Goal: Task Accomplishment & Management: Use online tool/utility

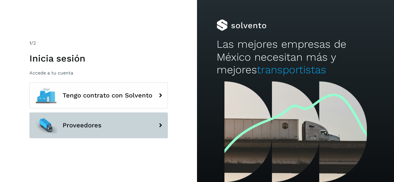
click at [91, 123] on span "Proveedores" at bounding box center [82, 125] width 39 height 7
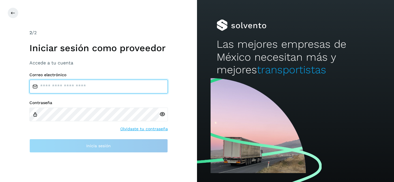
type input "**********"
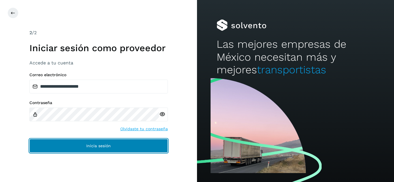
click at [137, 150] on button "Inicia sesión" at bounding box center [98, 146] width 138 height 14
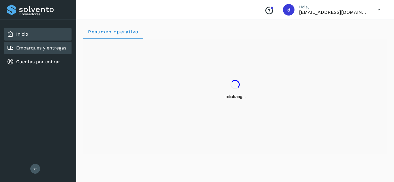
click at [38, 50] on link "Embarques y entregas" at bounding box center [41, 47] width 50 height 5
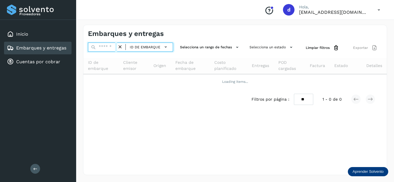
click at [96, 47] on input "text" at bounding box center [102, 47] width 29 height 9
paste input "**********"
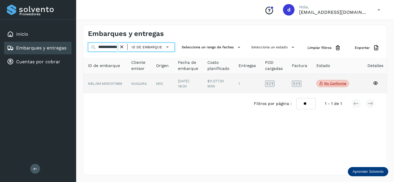
type input "**********"
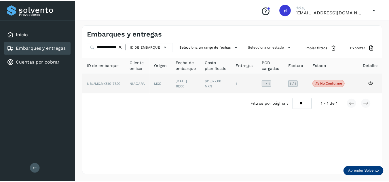
scroll to position [0, 0]
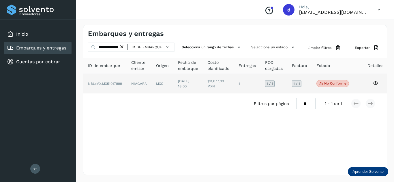
click at [376, 81] on icon at bounding box center [374, 83] width 5 height 5
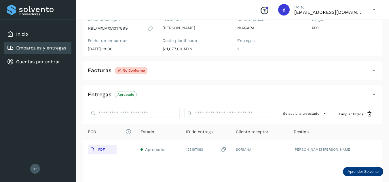
scroll to position [58, 0]
click at [374, 70] on icon at bounding box center [373, 70] width 7 height 7
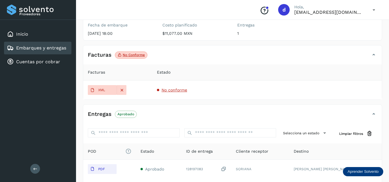
scroll to position [86, 0]
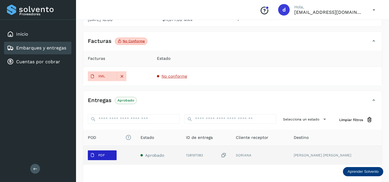
click at [95, 158] on span "PDF" at bounding box center [97, 155] width 19 height 9
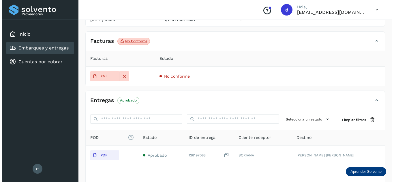
scroll to position [0, 0]
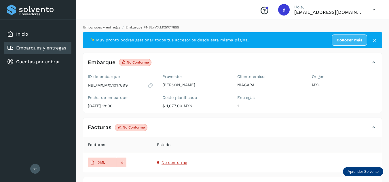
click at [113, 25] on link "Embarques y entregas" at bounding box center [101, 27] width 37 height 4
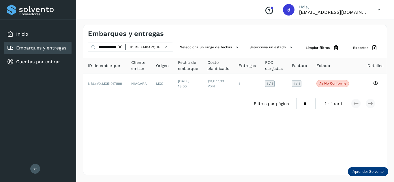
click at [121, 47] on icon at bounding box center [120, 47] width 6 height 6
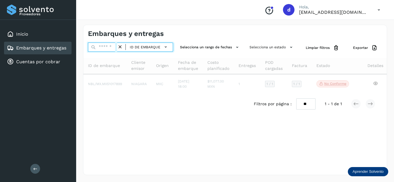
click at [111, 47] on input "text" at bounding box center [102, 47] width 29 height 9
paste input "**********"
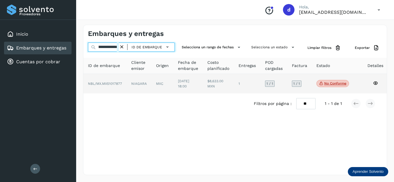
type input "**********"
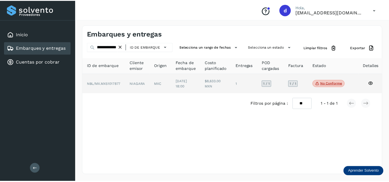
scroll to position [0, 0]
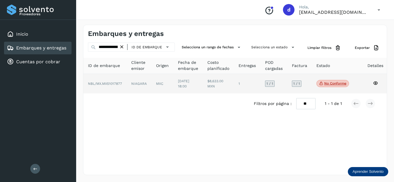
click at [374, 81] on icon at bounding box center [374, 83] width 5 height 5
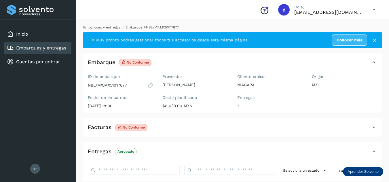
click at [118, 28] on link "Embarques y entregas" at bounding box center [101, 27] width 37 height 4
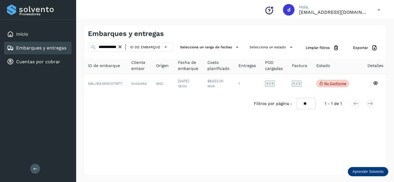
click at [118, 45] on icon at bounding box center [120, 47] width 6 height 6
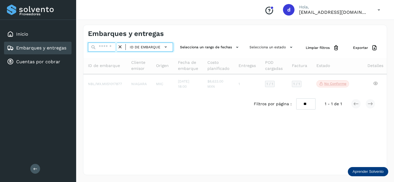
click at [117, 45] on input "text" at bounding box center [102, 47] width 29 height 9
paste input "**********"
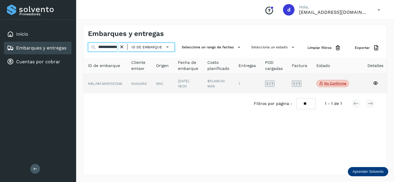
type input "**********"
click at [376, 84] on icon at bounding box center [374, 83] width 5 height 5
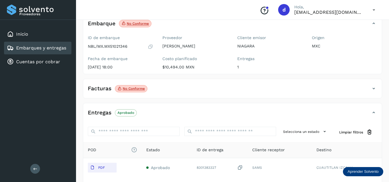
scroll to position [29, 0]
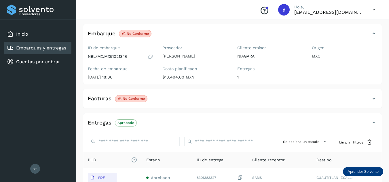
click at [374, 98] on icon at bounding box center [373, 98] width 7 height 7
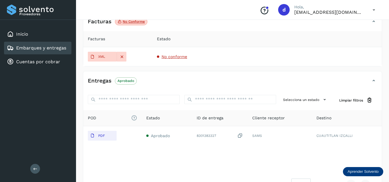
scroll to position [115, 0]
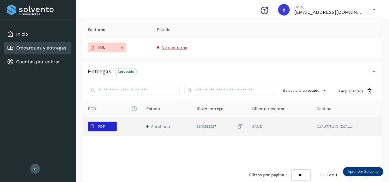
click at [105, 126] on span "PDF" at bounding box center [97, 126] width 19 height 9
click at [102, 126] on p "PDF" at bounding box center [101, 127] width 7 height 4
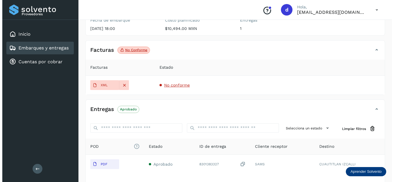
scroll to position [0, 0]
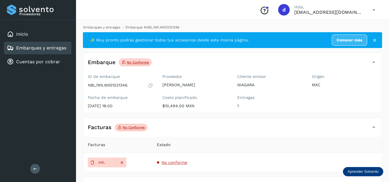
click at [103, 26] on link "Embarques y entregas" at bounding box center [101, 27] width 37 height 4
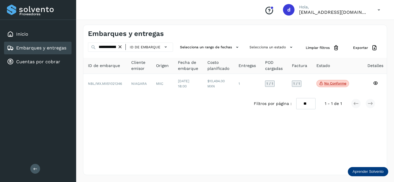
click at [122, 48] on icon at bounding box center [120, 47] width 6 height 6
click at [114, 46] on input "text" at bounding box center [102, 47] width 29 height 9
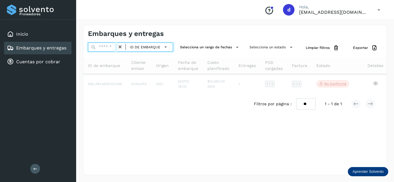
paste input "**********"
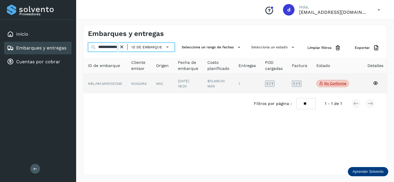
type input "**********"
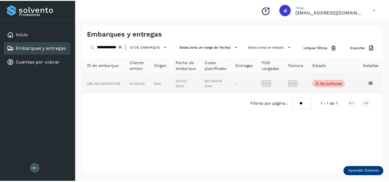
scroll to position [0, 0]
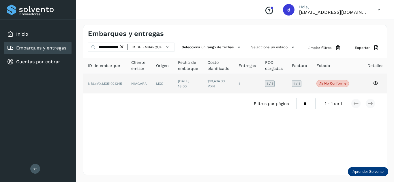
click at [372, 83] on td at bounding box center [374, 84] width 25 height 20
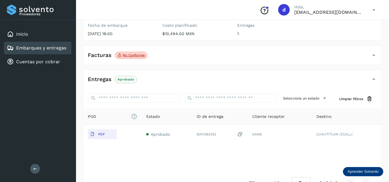
scroll to position [86, 0]
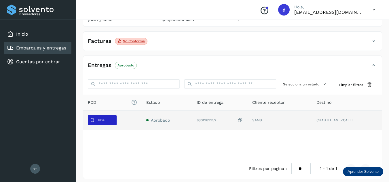
click at [101, 120] on p "PDF" at bounding box center [101, 120] width 7 height 4
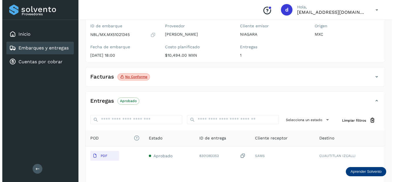
scroll to position [0, 0]
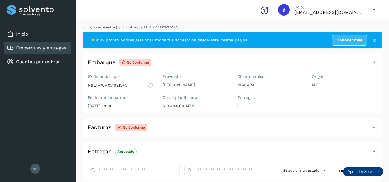
click at [96, 27] on link "Embarques y entregas" at bounding box center [101, 27] width 37 height 4
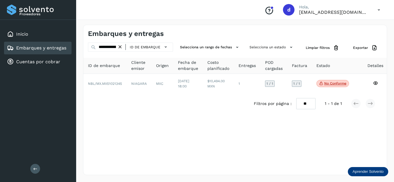
click at [121, 47] on icon at bounding box center [120, 47] width 6 height 6
click at [114, 47] on input "text" at bounding box center [102, 47] width 29 height 9
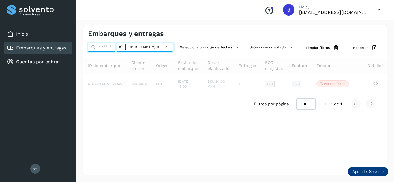
paste input "**********"
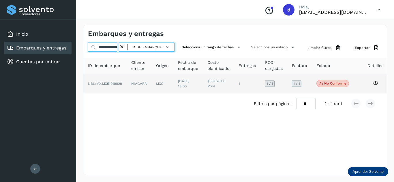
type input "**********"
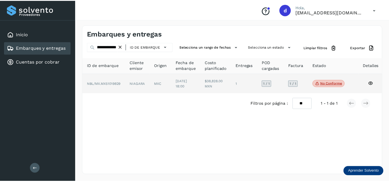
scroll to position [0, 0]
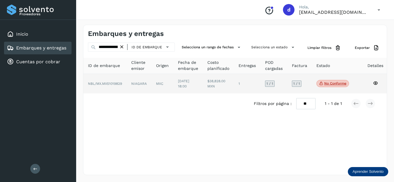
click at [379, 83] on td at bounding box center [374, 84] width 25 height 20
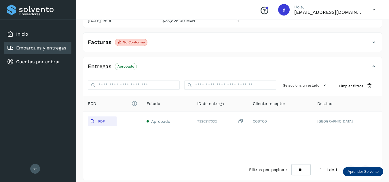
scroll to position [86, 0]
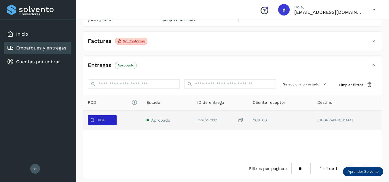
click at [94, 121] on icon at bounding box center [92, 120] width 5 height 5
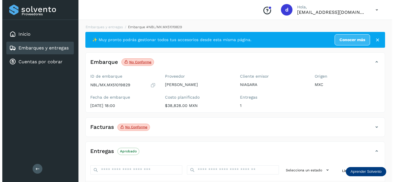
scroll to position [0, 0]
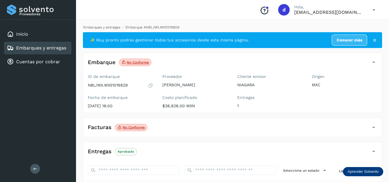
click at [101, 28] on link "Embarques y entregas" at bounding box center [101, 27] width 37 height 4
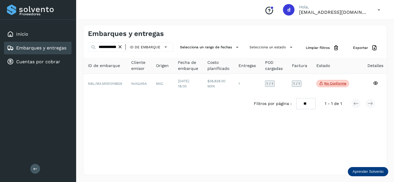
click at [122, 46] on icon at bounding box center [120, 47] width 6 height 6
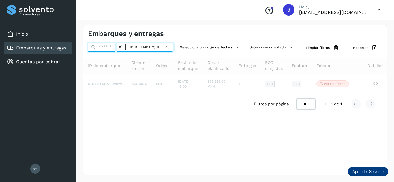
click at [113, 47] on input "text" at bounding box center [102, 47] width 29 height 9
paste input "**********"
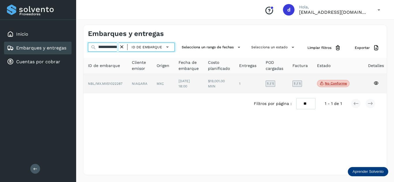
type input "**********"
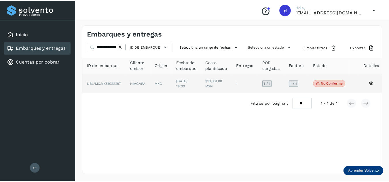
scroll to position [0, 0]
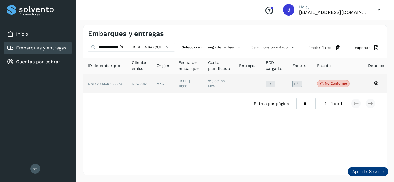
click at [375, 82] on icon at bounding box center [375, 83] width 5 height 5
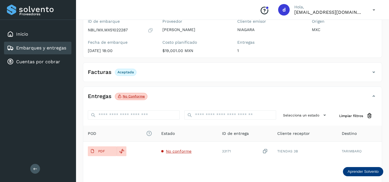
scroll to position [58, 0]
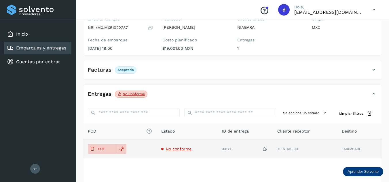
click at [187, 150] on span "No conforme" at bounding box center [179, 149] width 26 height 5
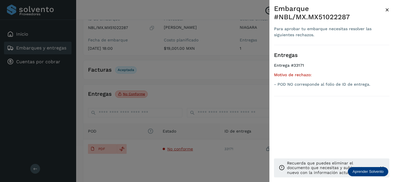
click at [110, 152] on div at bounding box center [197, 91] width 394 height 182
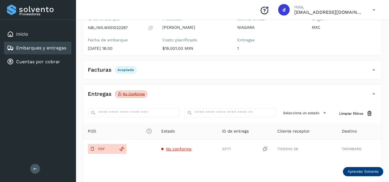
click at [110, 150] on button "PDF" at bounding box center [102, 149] width 29 height 10
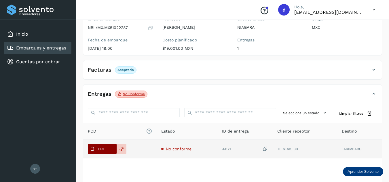
click at [111, 150] on button "PDF" at bounding box center [102, 149] width 29 height 10
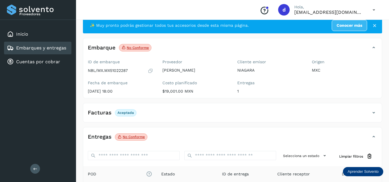
scroll to position [29, 0]
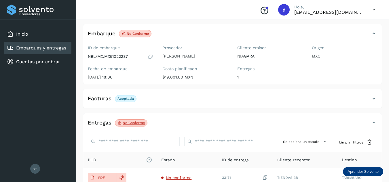
click at [371, 98] on icon at bounding box center [373, 98] width 7 height 7
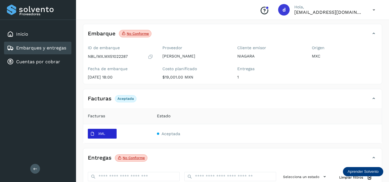
click at [99, 135] on p "XML" at bounding box center [101, 134] width 7 height 4
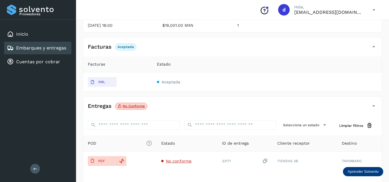
scroll to position [115, 0]
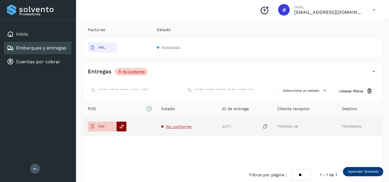
click at [122, 127] on icon at bounding box center [121, 126] width 5 height 5
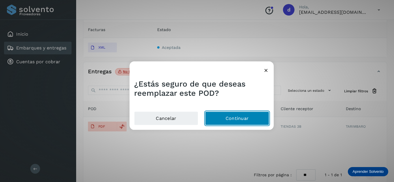
click at [248, 119] on button "Continuar" at bounding box center [237, 119] width 64 height 14
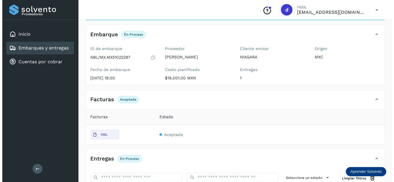
scroll to position [0, 0]
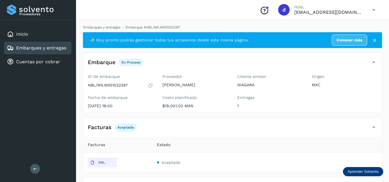
click at [104, 29] on link "Embarques y entregas" at bounding box center [101, 27] width 37 height 4
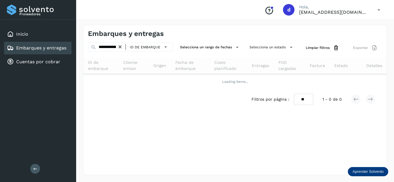
click at [123, 47] on icon at bounding box center [120, 47] width 6 height 6
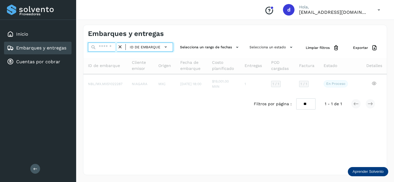
click at [111, 49] on input "text" at bounding box center [102, 47] width 29 height 9
paste input "**********"
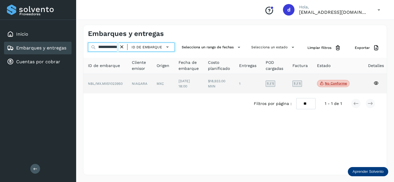
type input "**********"
click at [374, 83] on icon at bounding box center [375, 83] width 5 height 5
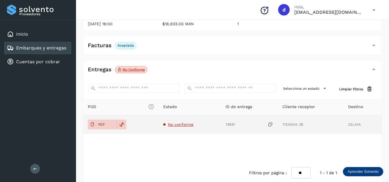
scroll to position [86, 0]
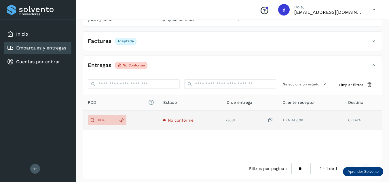
click at [186, 119] on span "No conforme" at bounding box center [181, 120] width 26 height 5
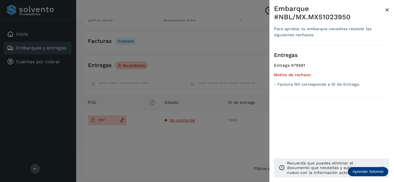
click at [192, 145] on div at bounding box center [197, 91] width 394 height 182
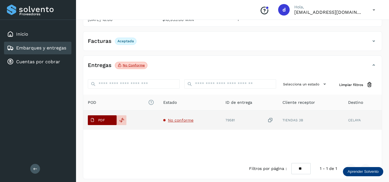
click at [107, 120] on button "PDF" at bounding box center [102, 121] width 29 height 10
click at [112, 120] on button "PDF" at bounding box center [102, 121] width 29 height 10
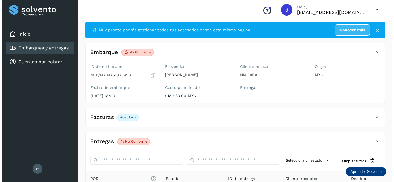
scroll to position [0, 0]
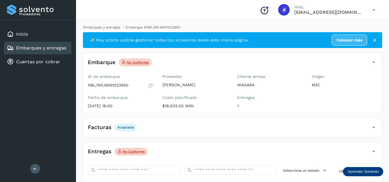
click at [105, 27] on link "Embarques y entregas" at bounding box center [101, 27] width 37 height 4
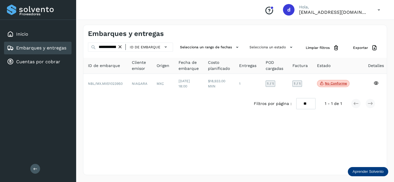
click at [122, 47] on icon at bounding box center [120, 47] width 6 height 6
click at [115, 48] on input "text" at bounding box center [102, 47] width 29 height 9
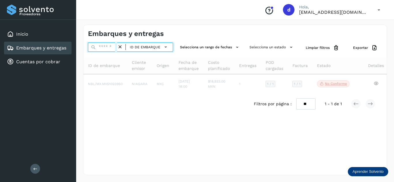
paste input "**********"
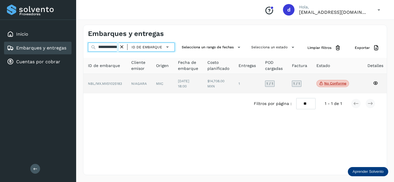
type input "**********"
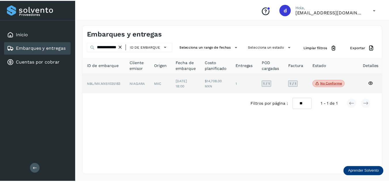
scroll to position [0, 0]
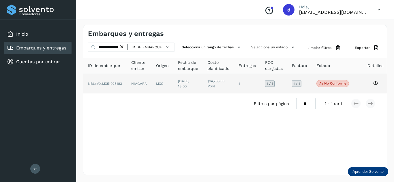
click at [374, 84] on icon at bounding box center [374, 83] width 5 height 5
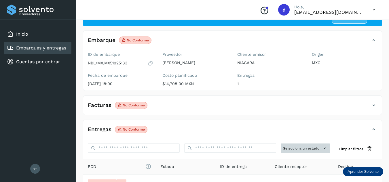
scroll to position [58, 0]
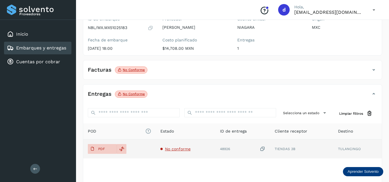
click at [181, 150] on span "No conforme" at bounding box center [178, 149] width 26 height 5
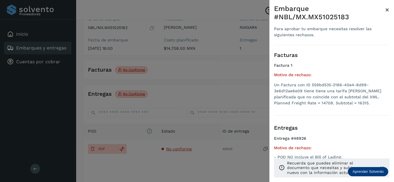
click at [239, 171] on div at bounding box center [197, 91] width 394 height 182
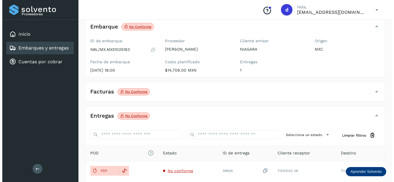
scroll to position [0, 0]
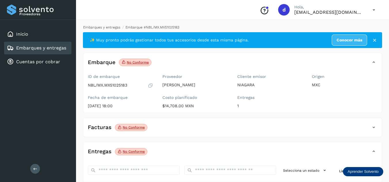
click at [111, 27] on link "Embarques y entregas" at bounding box center [101, 27] width 37 height 4
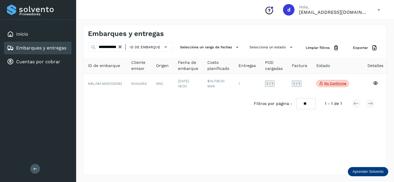
click at [122, 48] on icon at bounding box center [120, 47] width 6 height 6
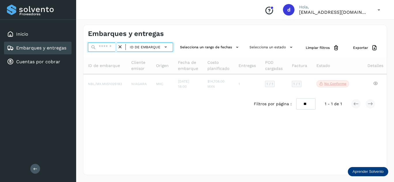
click at [111, 48] on input "text" at bounding box center [102, 47] width 29 height 9
paste input "**********"
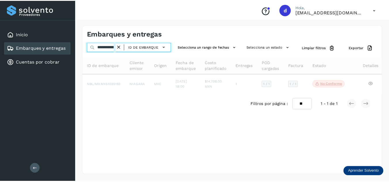
scroll to position [0, 22]
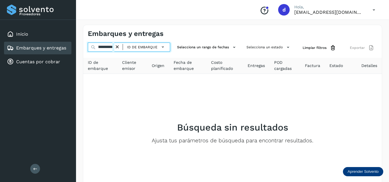
type input "**********"
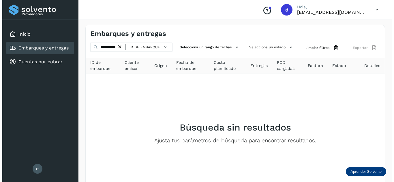
scroll to position [0, 0]
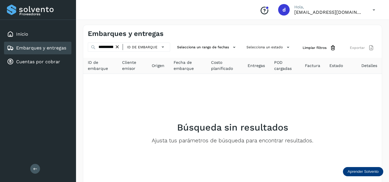
click at [120, 47] on div "ID de embarque" at bounding box center [143, 47] width 47 height 8
click at [119, 48] on icon at bounding box center [117, 47] width 6 height 6
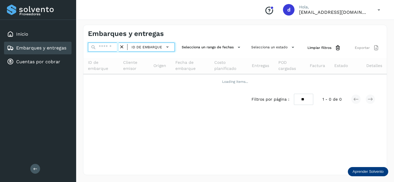
click at [111, 47] on input "text" at bounding box center [103, 47] width 31 height 9
paste input "**********"
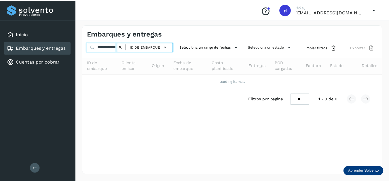
scroll to position [0, 21]
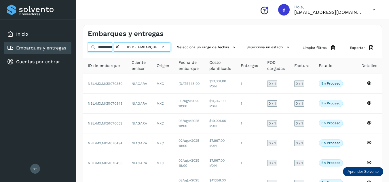
type input "**********"
click at [121, 46] on div "ID de embarque" at bounding box center [143, 47] width 47 height 8
click at [118, 47] on icon at bounding box center [117, 47] width 6 height 6
click at [107, 46] on input "text" at bounding box center [101, 47] width 27 height 9
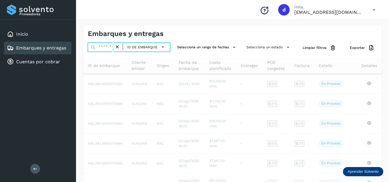
paste input "**********"
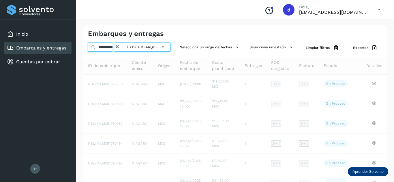
scroll to position [0, 21]
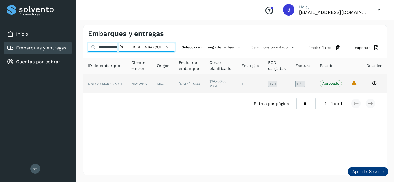
type input "**********"
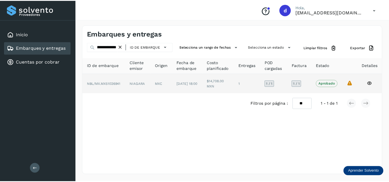
scroll to position [0, 0]
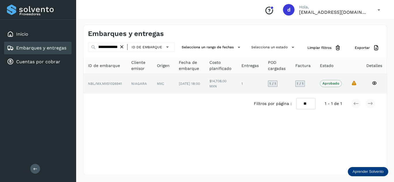
click at [376, 83] on icon at bounding box center [373, 83] width 5 height 5
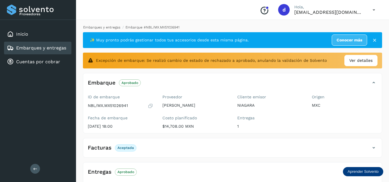
click at [106, 25] on link "Embarques y entregas" at bounding box center [101, 27] width 37 height 4
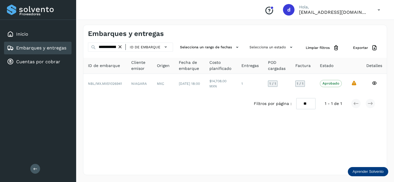
click at [121, 48] on icon at bounding box center [120, 47] width 6 height 6
click at [118, 47] on icon at bounding box center [120, 47] width 6 height 6
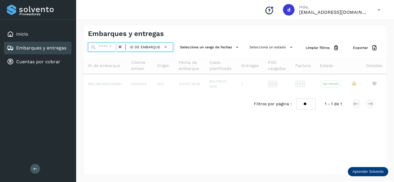
click at [117, 47] on input "text" at bounding box center [102, 47] width 29 height 9
paste input "**********"
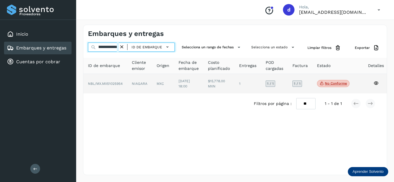
type input "**********"
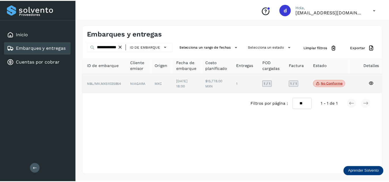
scroll to position [0, 0]
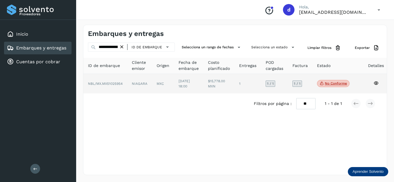
click at [375, 82] on icon at bounding box center [375, 83] width 5 height 5
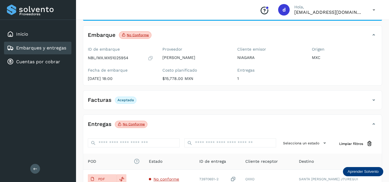
scroll to position [86, 0]
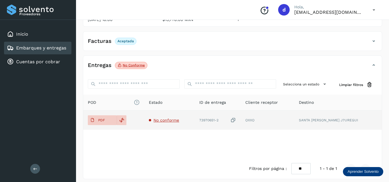
click at [179, 121] on span "No conforme" at bounding box center [167, 120] width 26 height 5
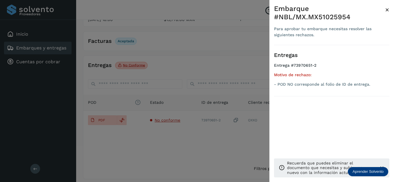
click at [238, 134] on div at bounding box center [197, 91] width 394 height 182
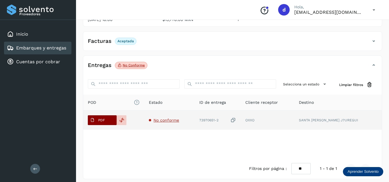
click at [107, 121] on span "PDF" at bounding box center [97, 120] width 19 height 9
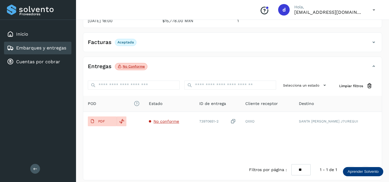
scroll to position [90, 0]
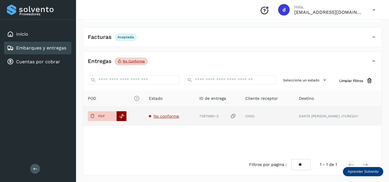
click at [125, 116] on div at bounding box center [122, 116] width 10 height 10
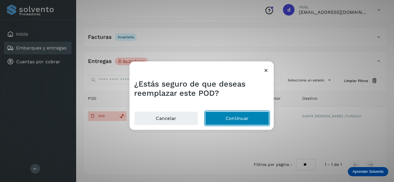
click at [247, 118] on button "Continuar" at bounding box center [237, 119] width 64 height 14
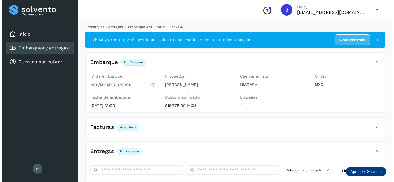
scroll to position [0, 0]
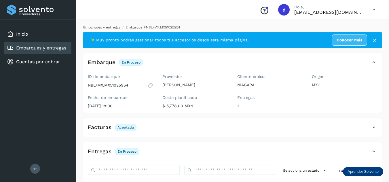
click at [115, 26] on link "Embarques y entregas" at bounding box center [101, 27] width 37 height 4
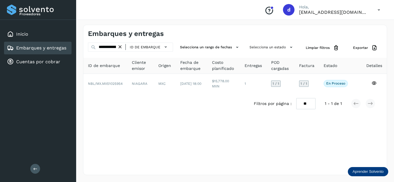
click at [123, 48] on icon at bounding box center [120, 47] width 6 height 6
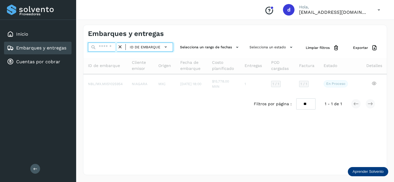
click at [116, 49] on input "text" at bounding box center [102, 47] width 29 height 9
paste input "**********"
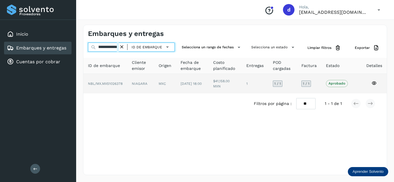
type input "**********"
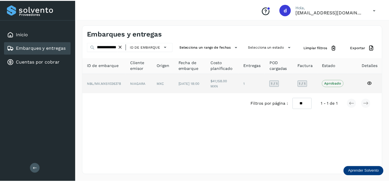
scroll to position [0, 0]
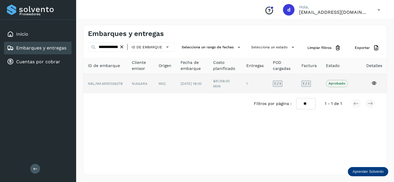
click at [373, 81] on icon at bounding box center [373, 83] width 5 height 5
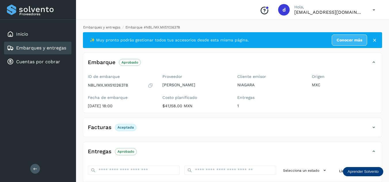
click at [106, 26] on link "Embarques y entregas" at bounding box center [101, 27] width 37 height 4
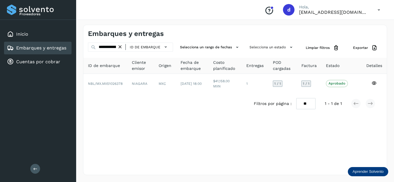
click at [121, 47] on icon at bounding box center [120, 47] width 6 height 6
click at [111, 46] on input "text" at bounding box center [102, 47] width 29 height 9
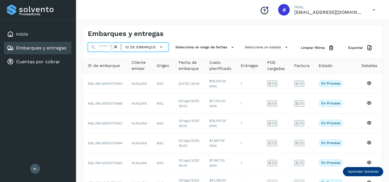
paste input "**********"
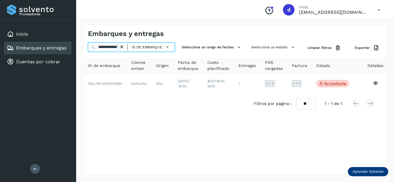
scroll to position [0, 21]
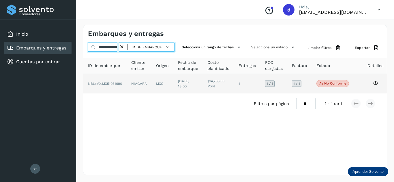
type input "**********"
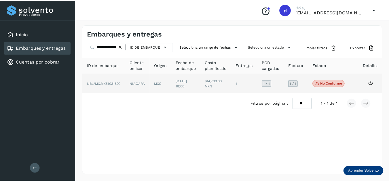
scroll to position [0, 0]
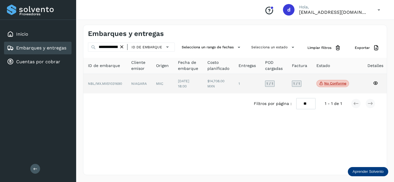
click at [377, 80] on td at bounding box center [374, 84] width 25 height 20
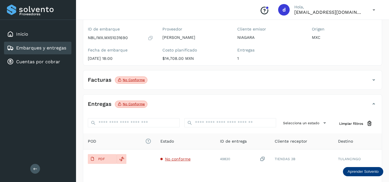
scroll to position [58, 0]
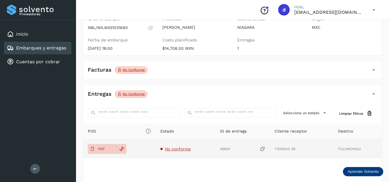
click at [180, 149] on span "No conforme" at bounding box center [178, 149] width 26 height 5
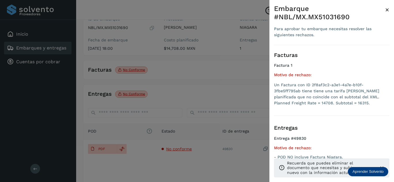
click at [202, 149] on div at bounding box center [197, 91] width 394 height 182
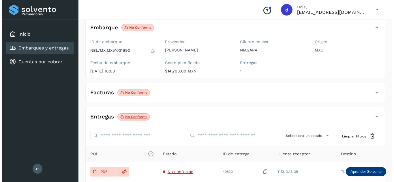
scroll to position [0, 0]
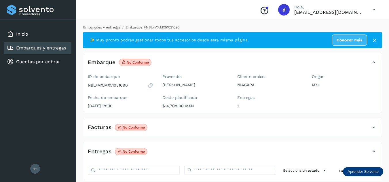
click at [114, 26] on link "Embarques y entregas" at bounding box center [101, 27] width 37 height 4
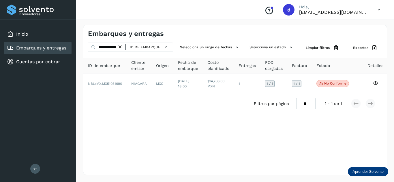
click at [120, 48] on icon at bounding box center [120, 47] width 6 height 6
click at [112, 47] on input "text" at bounding box center [102, 47] width 29 height 9
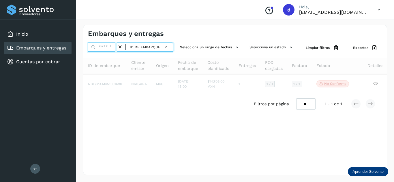
paste input "**********"
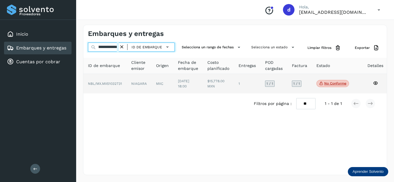
type input "**********"
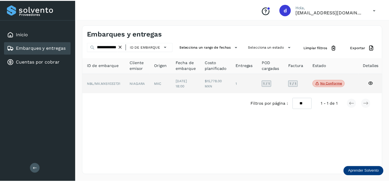
scroll to position [0, 0]
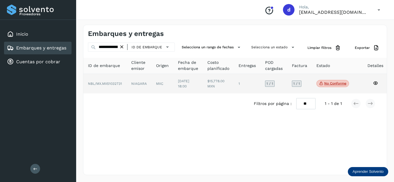
click at [377, 83] on icon at bounding box center [374, 83] width 5 height 5
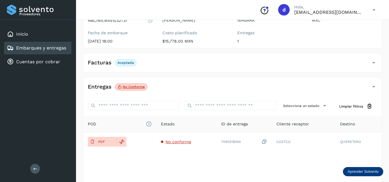
scroll to position [86, 0]
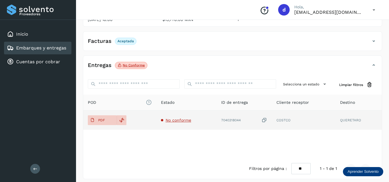
click at [176, 120] on span "No conforme" at bounding box center [179, 120] width 26 height 5
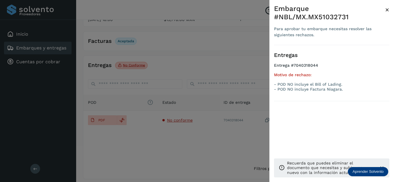
click at [141, 129] on div at bounding box center [197, 91] width 394 height 182
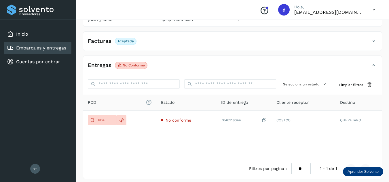
click at [103, 121] on p "PDF" at bounding box center [101, 120] width 7 height 4
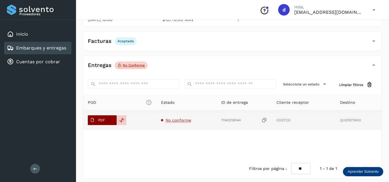
click at [108, 121] on button "PDF" at bounding box center [102, 121] width 29 height 10
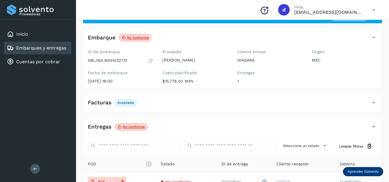
scroll to position [58, 0]
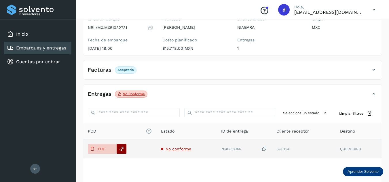
click at [122, 150] on icon at bounding box center [121, 149] width 5 height 5
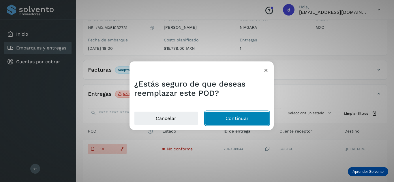
click at [223, 116] on button "Continuar" at bounding box center [237, 119] width 64 height 14
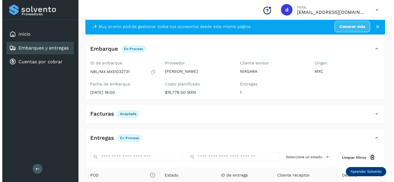
scroll to position [0, 0]
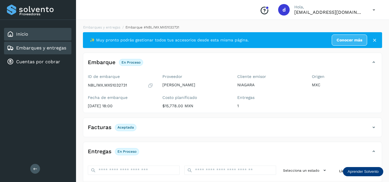
click at [41, 37] on div "Inicio" at bounding box center [37, 34] width 67 height 13
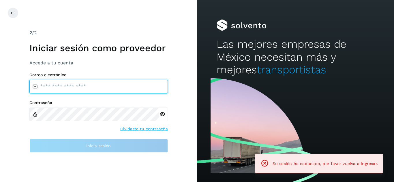
type input "**********"
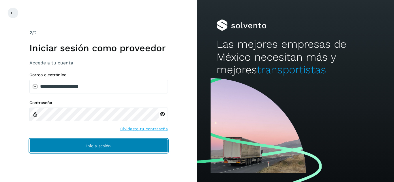
click at [132, 146] on button "Inicia sesión" at bounding box center [98, 146] width 138 height 14
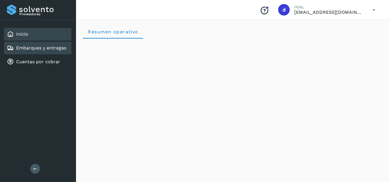
click at [53, 49] on link "Embarques y entregas" at bounding box center [41, 47] width 50 height 5
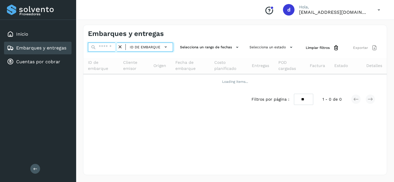
click at [111, 48] on input "text" at bounding box center [102, 47] width 29 height 9
paste input "**********"
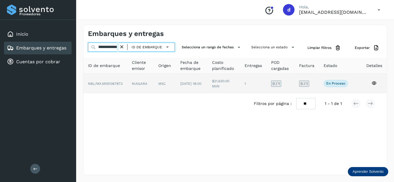
type input "**********"
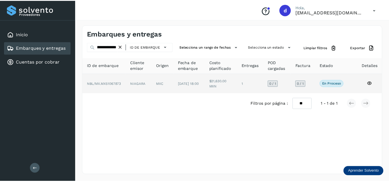
scroll to position [0, 0]
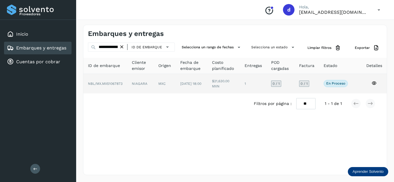
click at [372, 81] on icon at bounding box center [373, 83] width 5 height 5
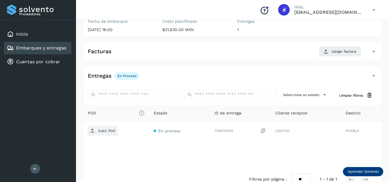
scroll to position [86, 0]
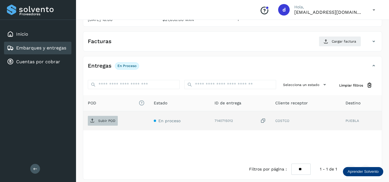
click at [114, 121] on p "Subir POD" at bounding box center [106, 121] width 17 height 4
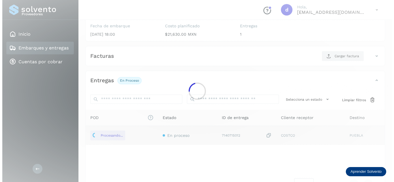
scroll to position [58, 0]
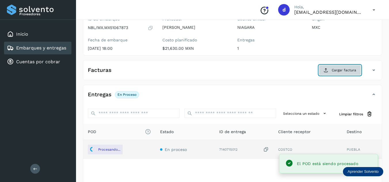
click at [336, 70] on span "Cargar factura" at bounding box center [344, 70] width 24 height 5
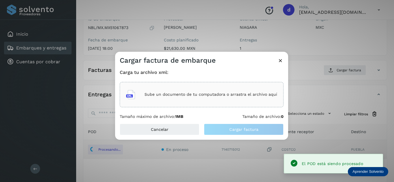
click at [196, 90] on div "Sube un documento de tu computadora o arrastra el archivo aquí" at bounding box center [201, 95] width 151 height 16
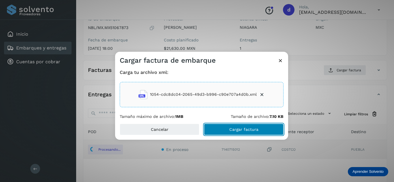
click at [253, 131] on span "Cargar factura" at bounding box center [243, 130] width 29 height 4
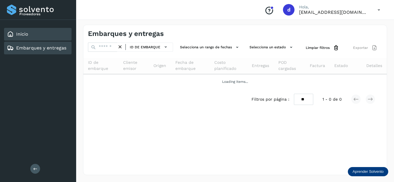
click at [36, 31] on div "Inicio" at bounding box center [37, 34] width 67 height 13
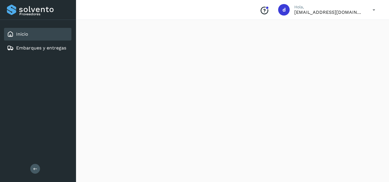
scroll to position [551, 0]
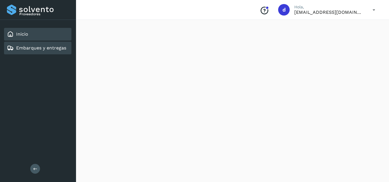
click at [39, 47] on link "Embarques y entregas" at bounding box center [41, 47] width 50 height 5
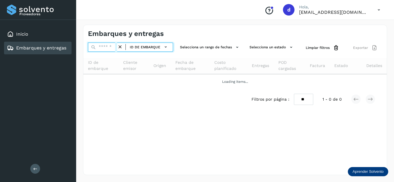
click at [101, 48] on input "text" at bounding box center [102, 47] width 29 height 9
paste input "**********"
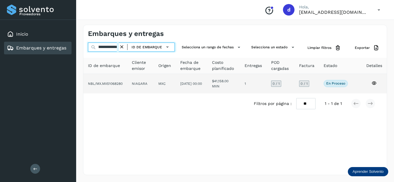
type input "**********"
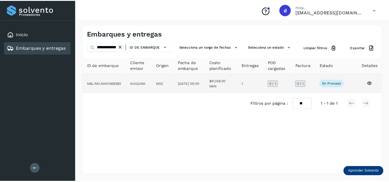
scroll to position [0, 0]
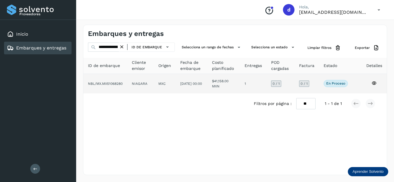
click at [371, 82] on td at bounding box center [373, 84] width 25 height 20
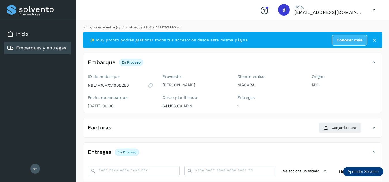
click at [105, 26] on link "Embarques y entregas" at bounding box center [101, 27] width 37 height 4
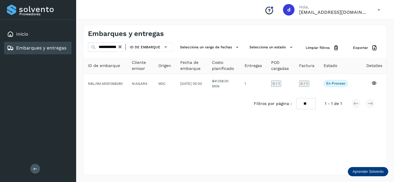
click at [120, 46] on icon at bounding box center [120, 47] width 6 height 6
click at [113, 47] on input "text" at bounding box center [102, 47] width 29 height 9
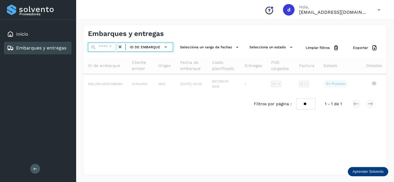
paste input "**********"
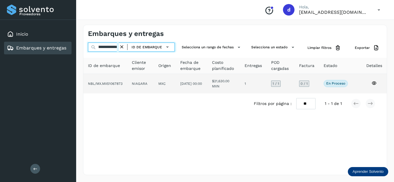
type input "**********"
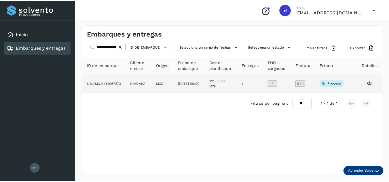
scroll to position [0, 0]
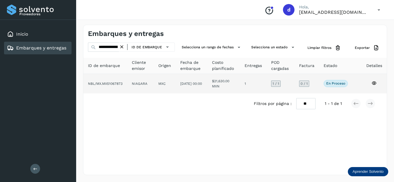
click at [373, 83] on icon at bounding box center [373, 83] width 5 height 5
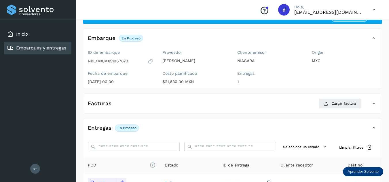
scroll to position [58, 0]
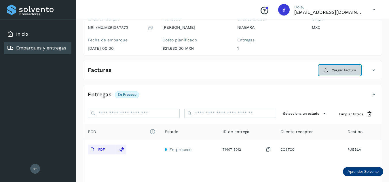
click at [340, 73] on span "Cargar factura" at bounding box center [344, 70] width 24 height 5
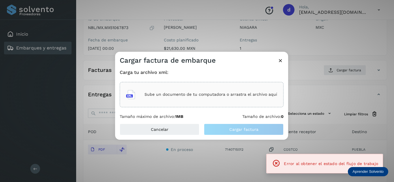
click at [207, 97] on p "Sube un documento de tu computadora o arrastra el archivo aquí" at bounding box center [210, 94] width 133 height 5
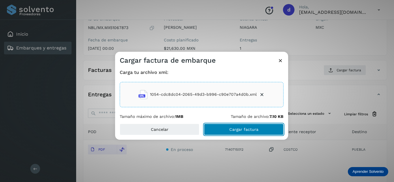
click at [230, 131] on span "Cargar factura" at bounding box center [243, 130] width 29 height 4
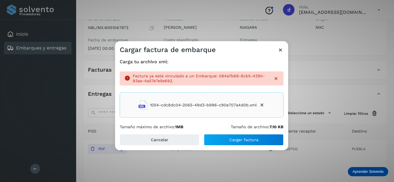
click at [279, 50] on icon at bounding box center [280, 50] width 6 height 6
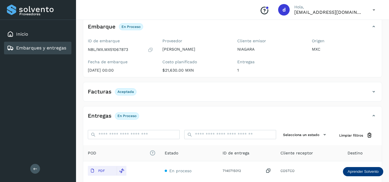
scroll to position [0, 0]
